Goal: Information Seeking & Learning: Learn about a topic

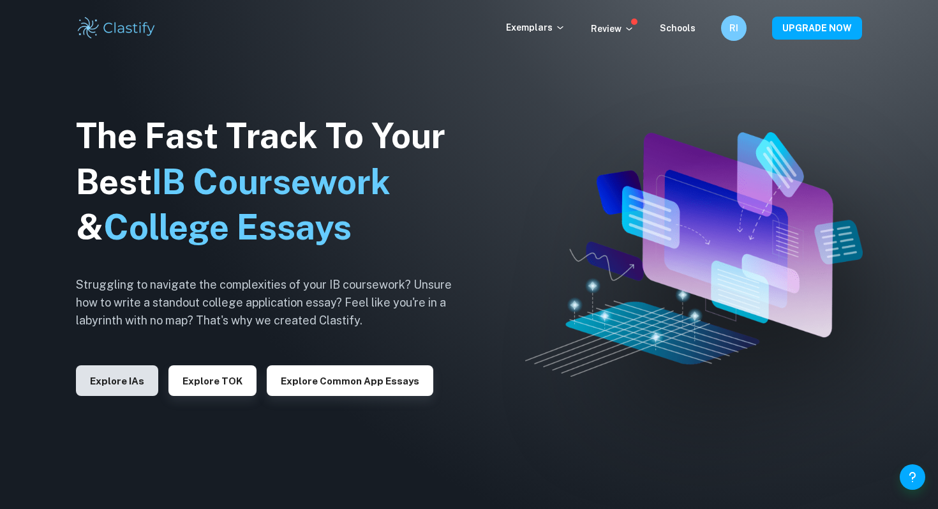
click at [142, 375] on button "Explore IAs" at bounding box center [117, 380] width 82 height 31
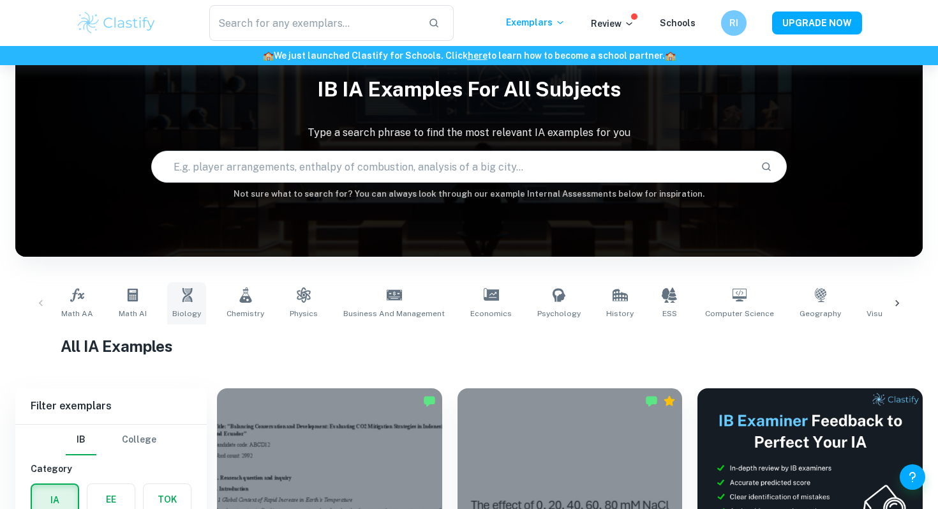
scroll to position [53, 0]
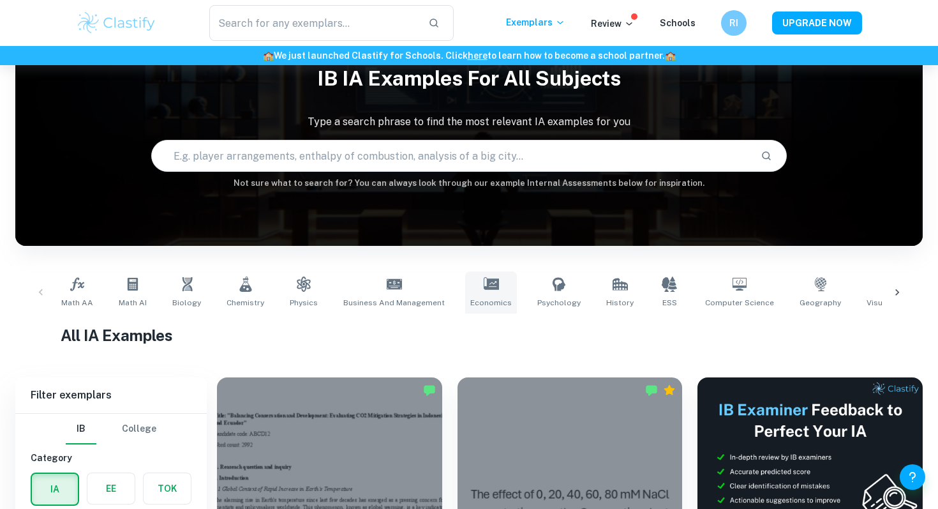
click at [473, 273] on link "Economics" at bounding box center [491, 292] width 52 height 42
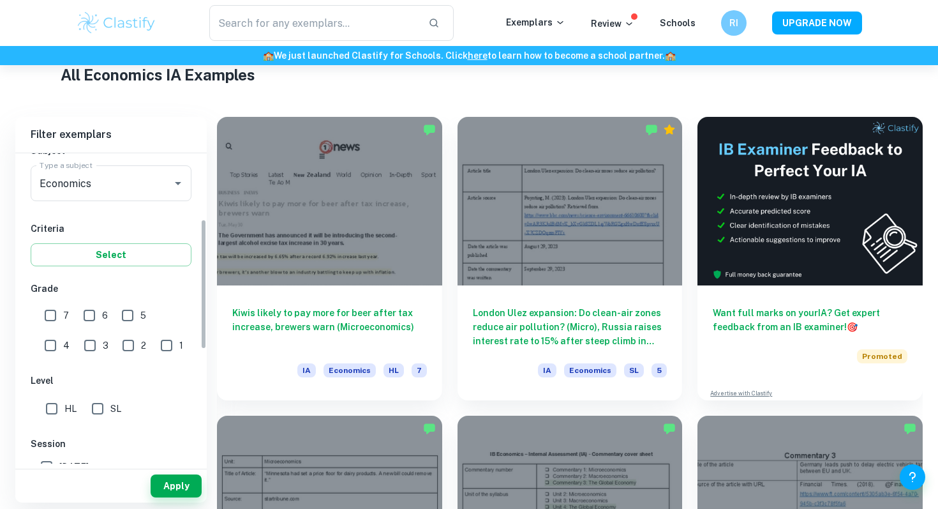
scroll to position [211, 0]
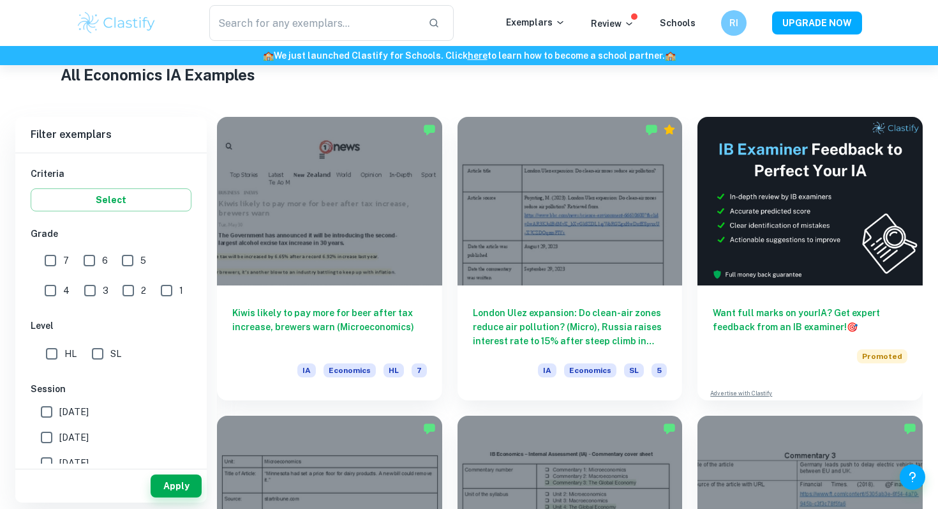
click at [52, 260] on input "7" at bounding box center [51, 261] width 26 height 26
checkbox input "true"
click at [87, 260] on input "6" at bounding box center [90, 261] width 26 height 26
checkbox input "true"
click at [103, 352] on input "SL" at bounding box center [98, 354] width 26 height 26
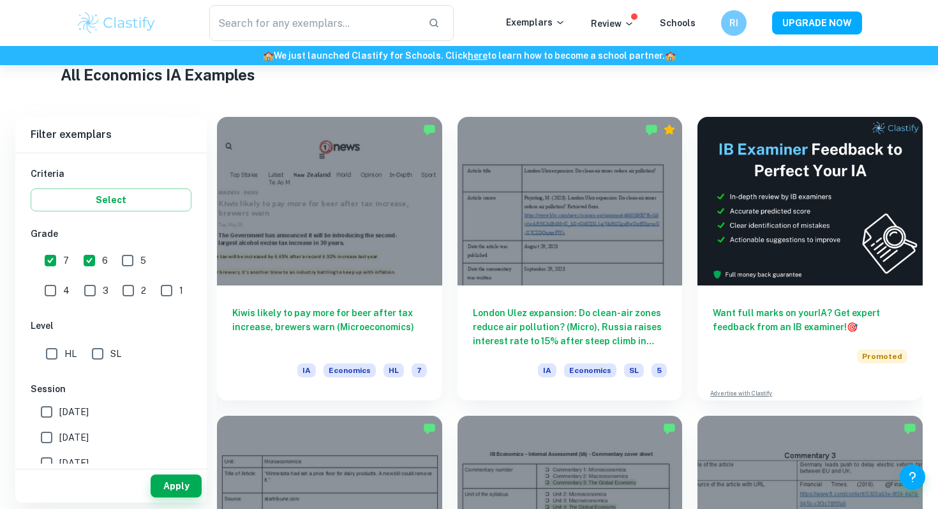
checkbox input "true"
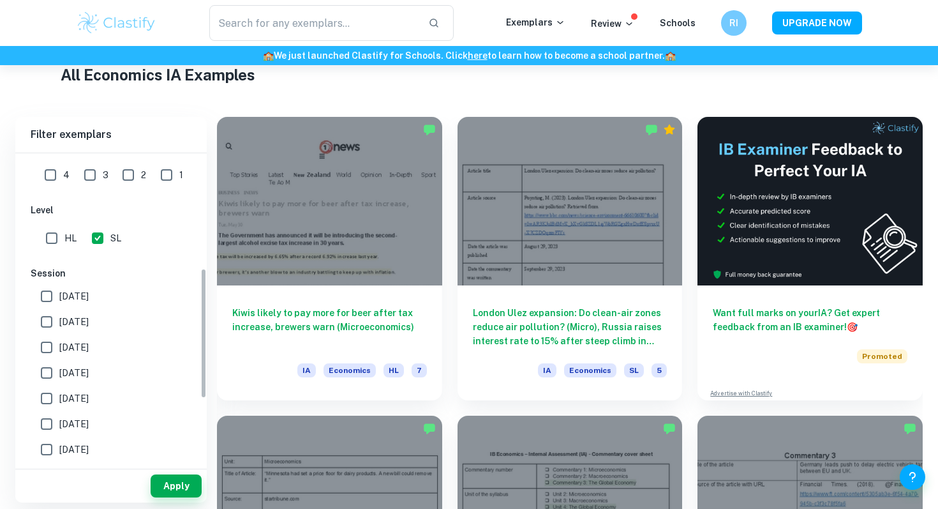
scroll to position [335, 0]
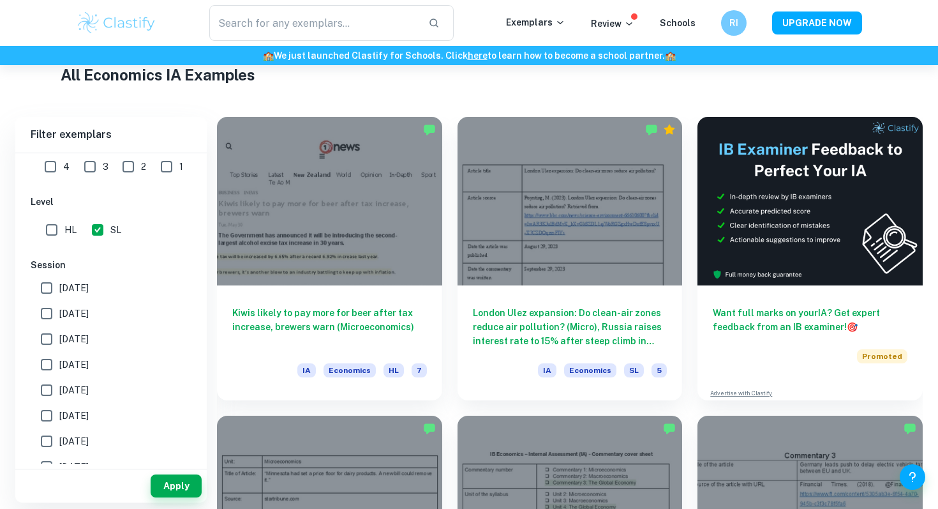
click at [46, 304] on input "May 2025" at bounding box center [47, 314] width 26 height 26
checkbox input "true"
click at [45, 344] on input "November 2024" at bounding box center [47, 339] width 26 height 26
checkbox input "true"
click at [44, 375] on input "May 2024" at bounding box center [47, 365] width 26 height 26
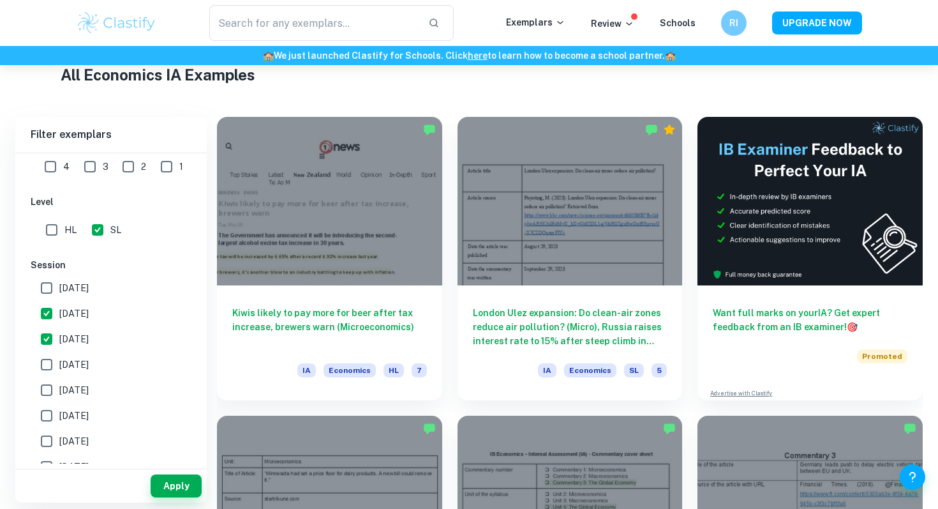
checkbox input "true"
click at [44, 401] on input "November 2023" at bounding box center [47, 390] width 26 height 26
checkbox input "true"
click at [43, 422] on input "[DATE]" at bounding box center [47, 416] width 26 height 26
checkbox input "true"
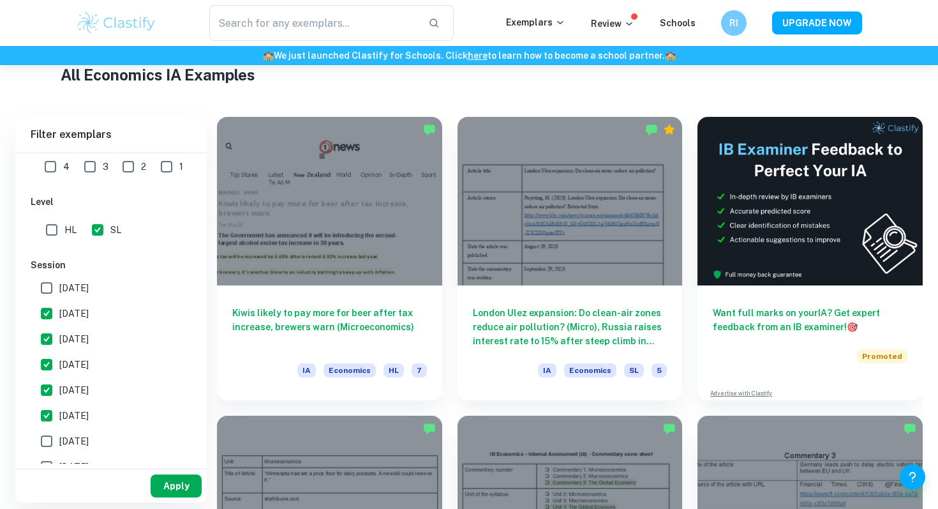
click at [175, 484] on button "Apply" at bounding box center [176, 485] width 51 height 23
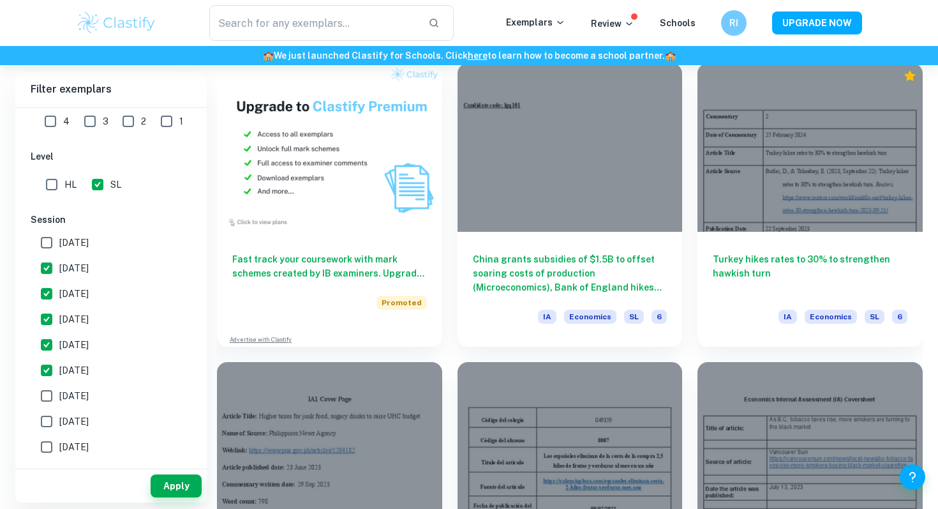
scroll to position [966, 0]
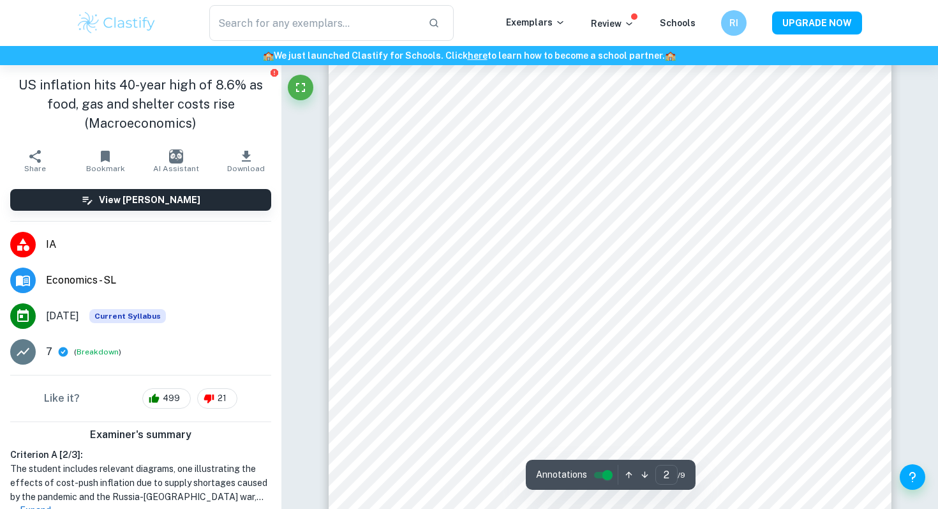
scroll to position [1160, 0]
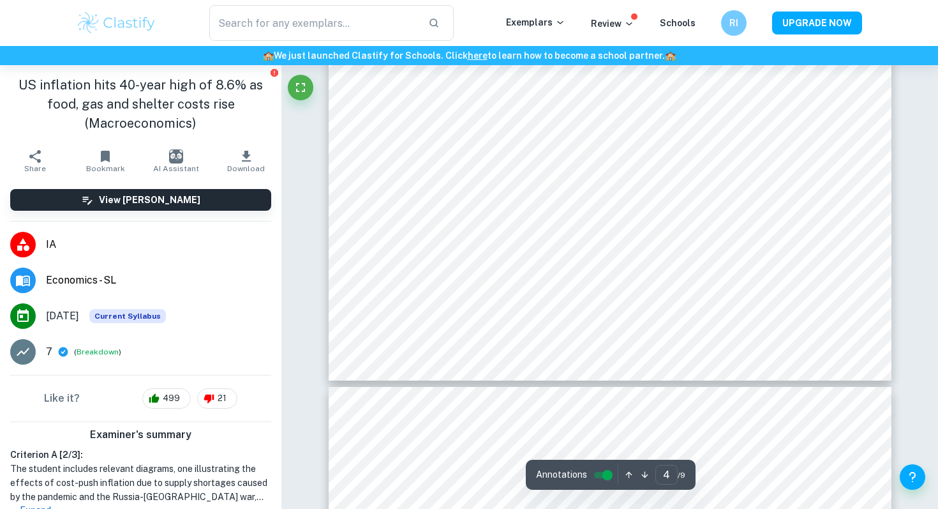
type input "5"
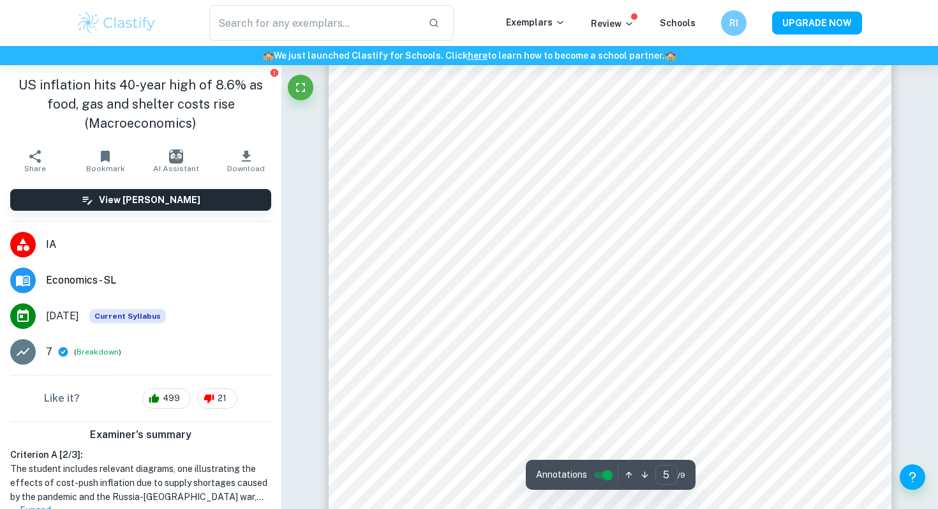
scroll to position [3470, 0]
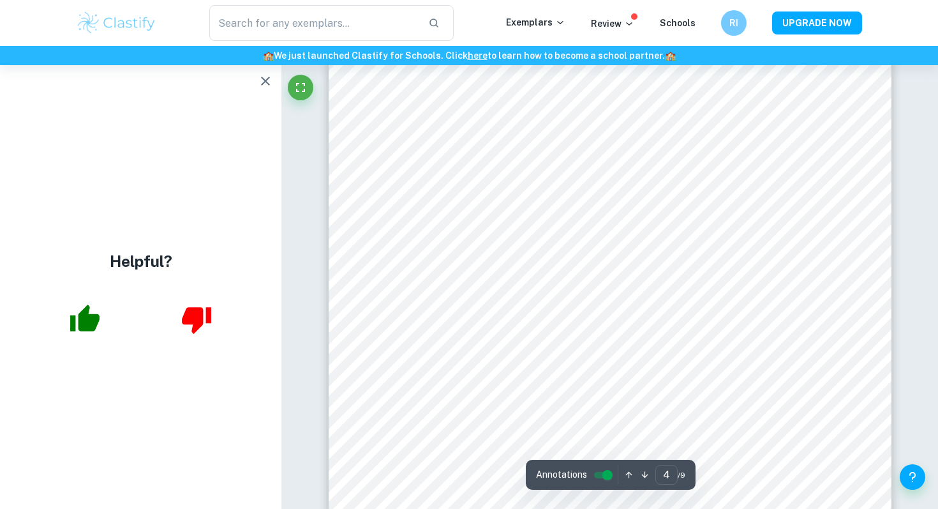
scroll to position [2736, 0]
type input "1"
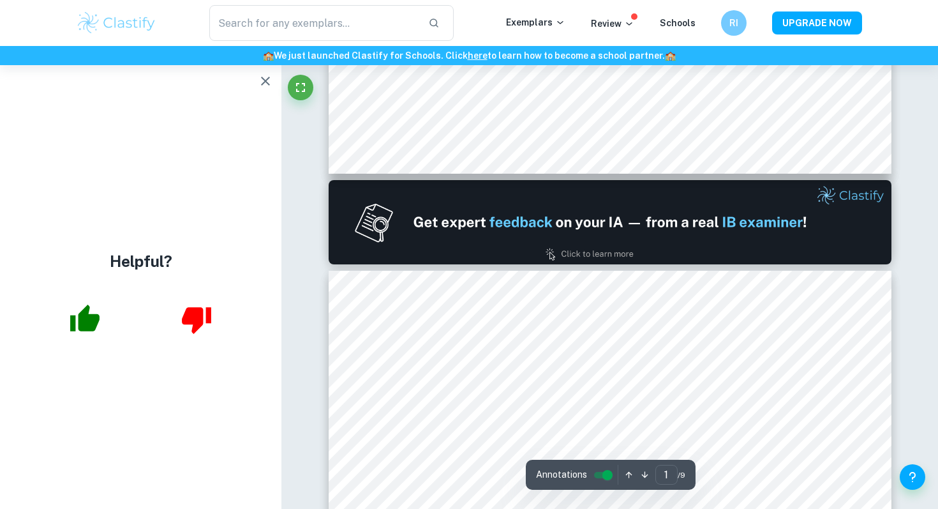
scroll to position [0, 0]
